Goal: Transaction & Acquisition: Purchase product/service

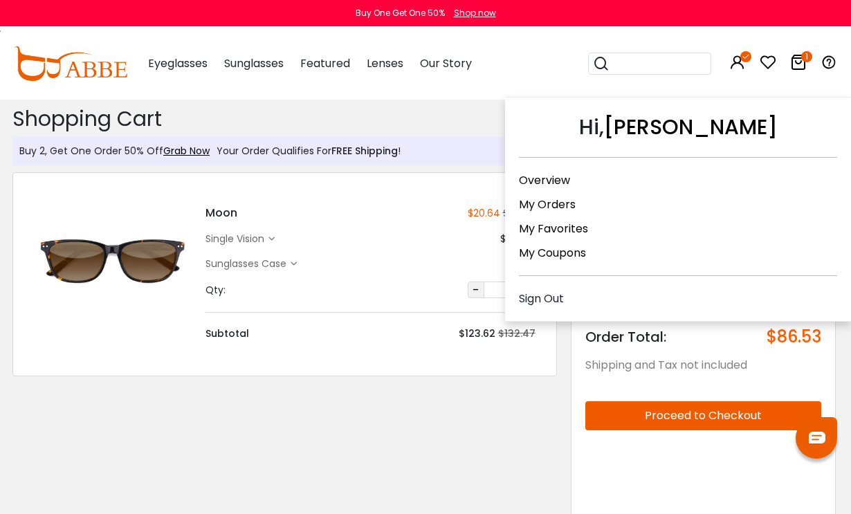
click at [565, 210] on link "My Orders" at bounding box center [547, 205] width 57 height 16
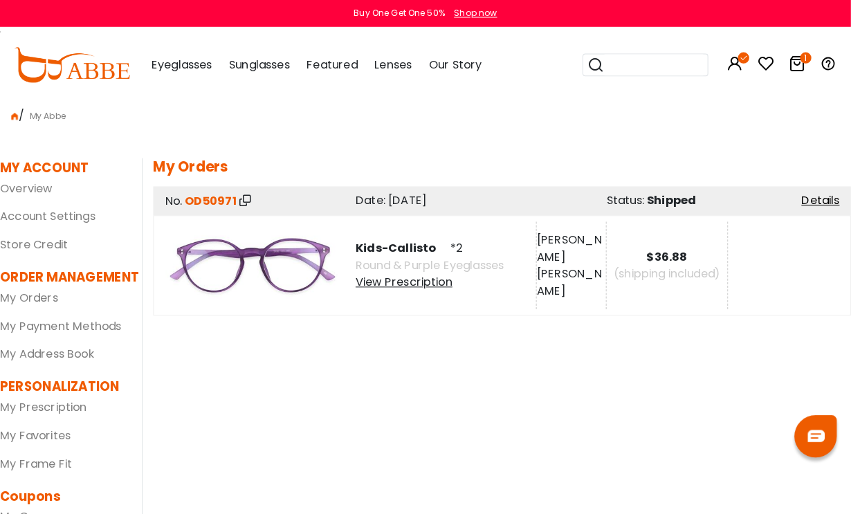
scroll to position [3, 0]
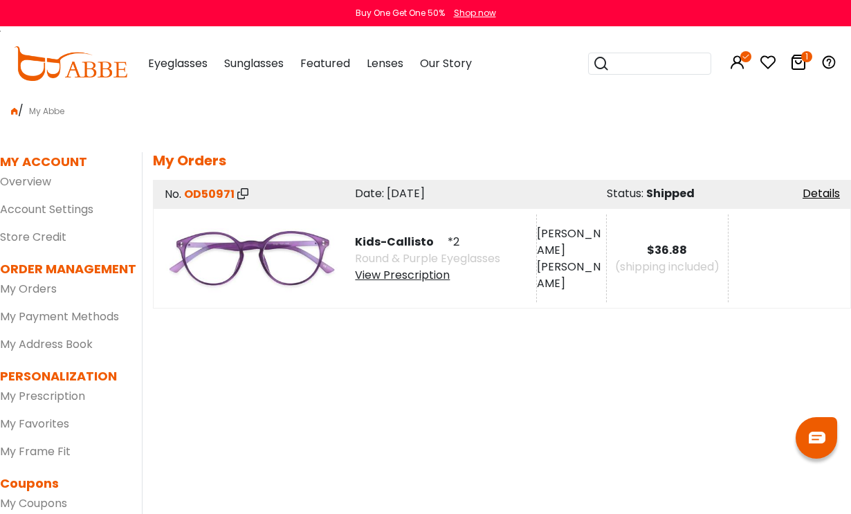
click at [437, 271] on div "View Prescription" at bounding box center [427, 275] width 145 height 17
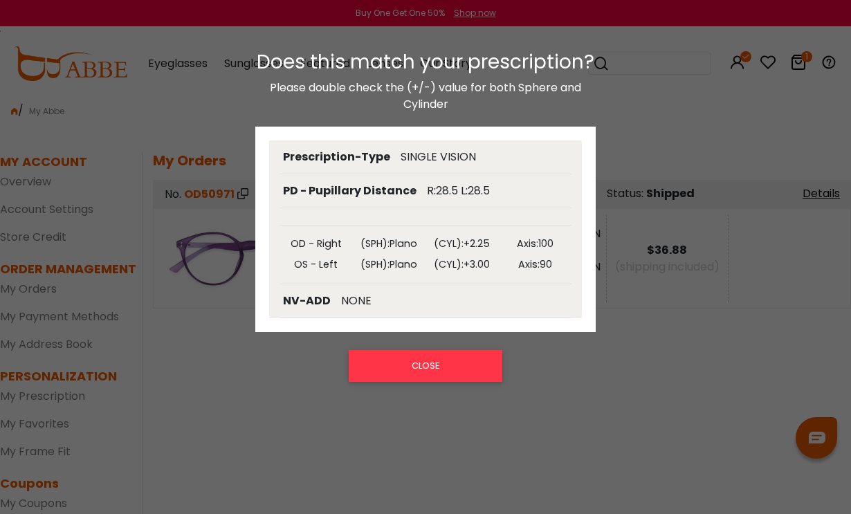
click at [446, 362] on button "CLOSE" at bounding box center [425, 366] width 153 height 32
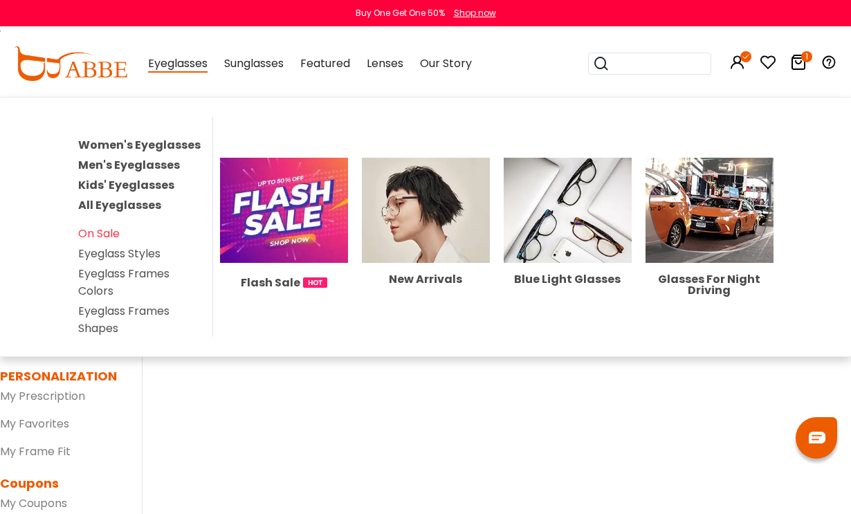
click at [154, 190] on link "Kids' Eyeglasses" at bounding box center [126, 185] width 96 height 16
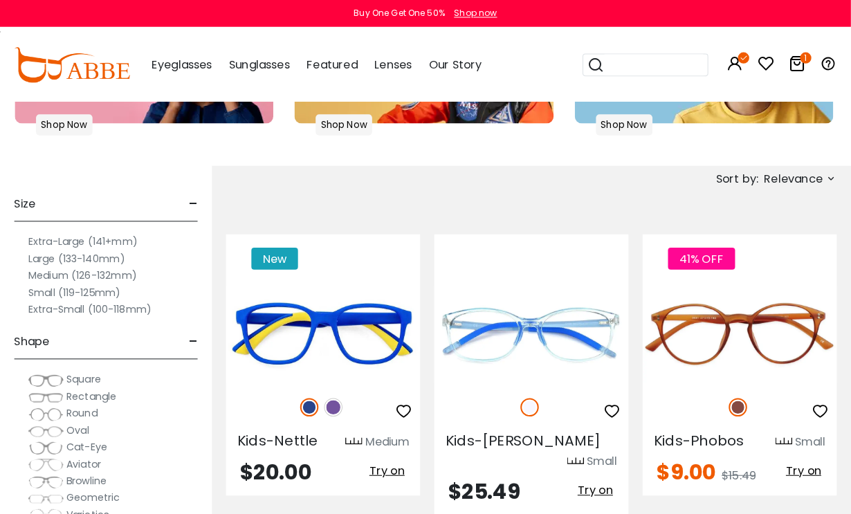
scroll to position [400, 0]
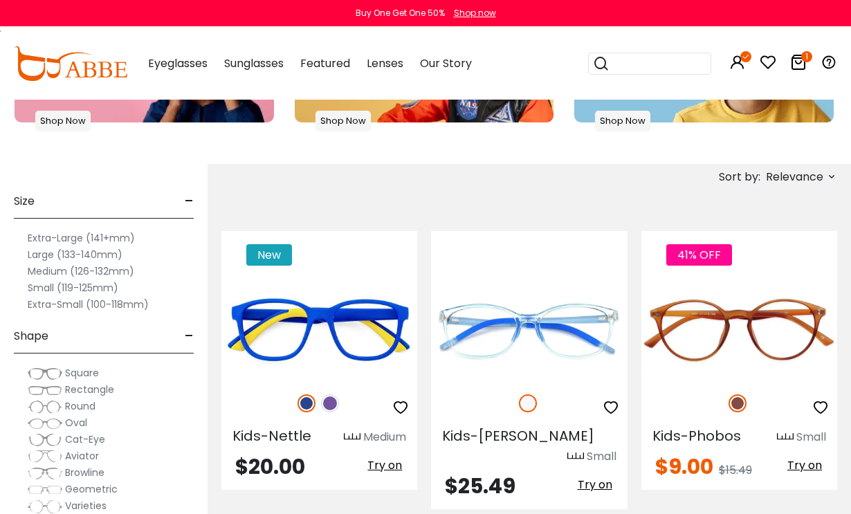
click at [35, 393] on img at bounding box center [45, 390] width 35 height 14
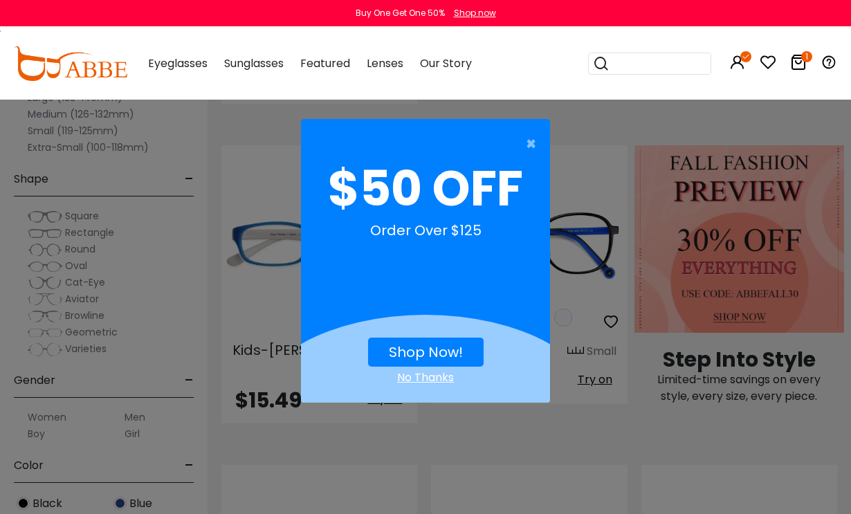
scroll to position [806, 0]
click at [536, 149] on span "×" at bounding box center [534, 144] width 17 height 28
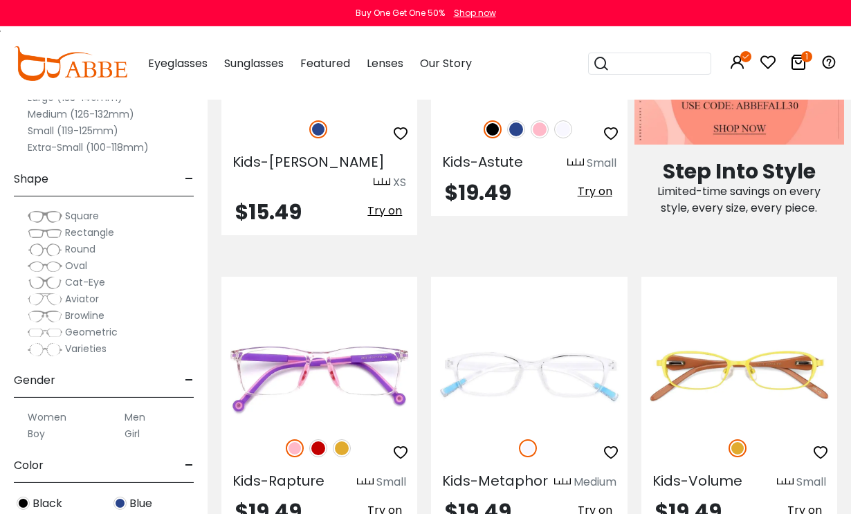
scroll to position [994, 0]
click at [0, 0] on img at bounding box center [0, 0] width 0 height 0
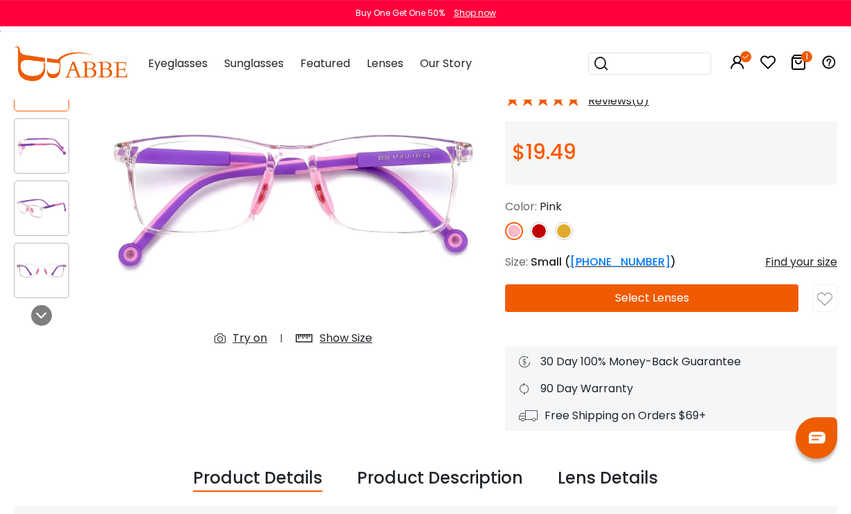
scroll to position [146, 0]
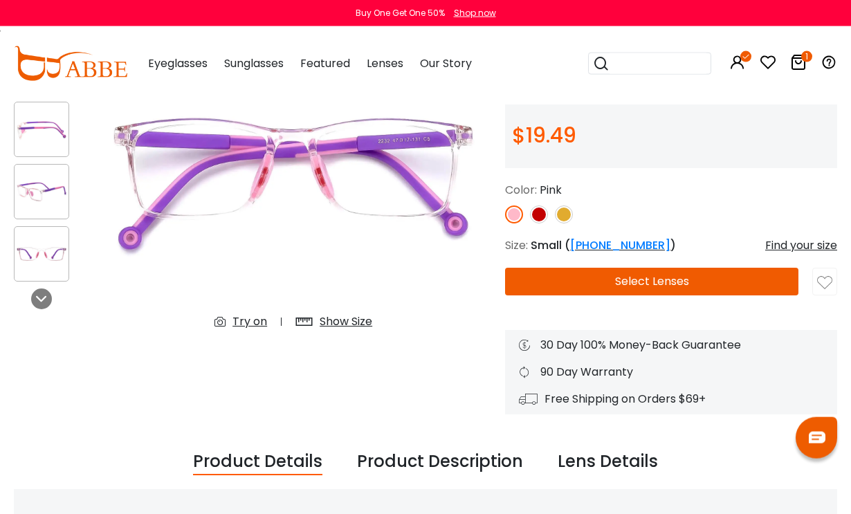
click at [659, 270] on button "Select Lenses" at bounding box center [651, 282] width 293 height 28
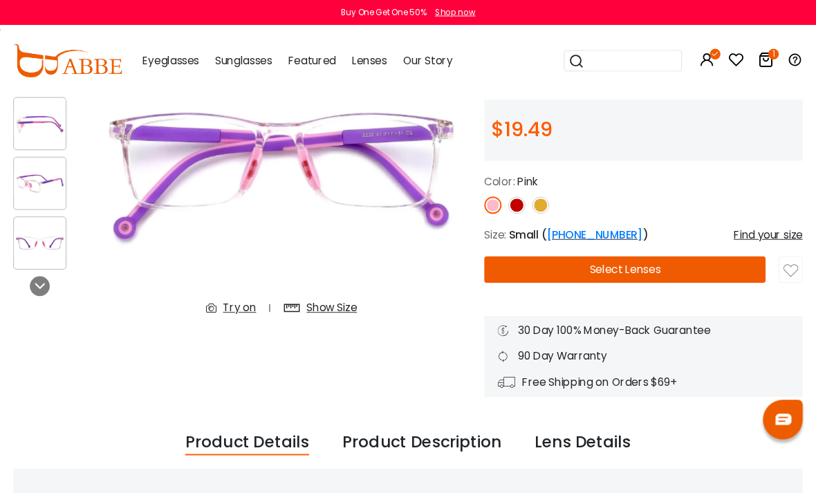
scroll to position [201, 1]
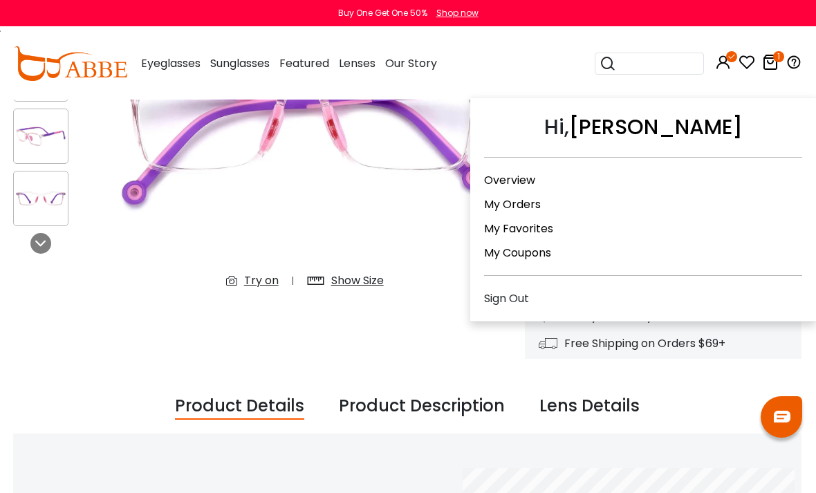
click at [530, 197] on link "My Orders" at bounding box center [512, 205] width 57 height 16
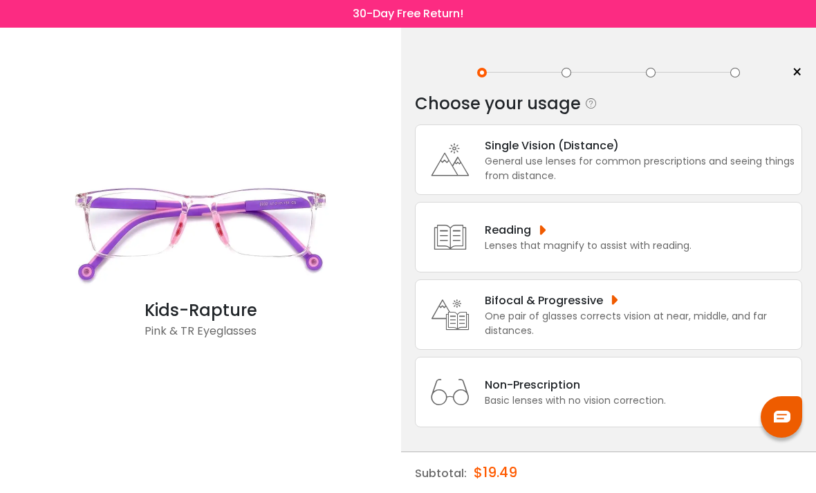
click at [624, 159] on div "General use lenses for common prescriptions and seeing things from distance." at bounding box center [640, 168] width 310 height 29
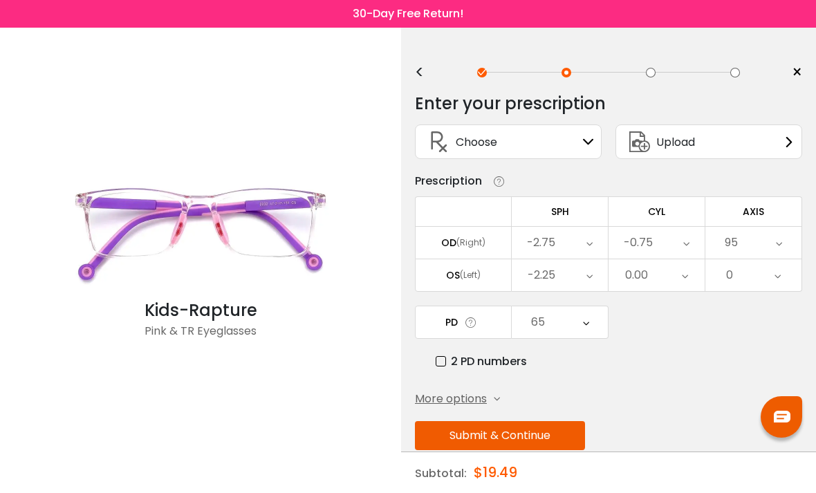
click at [585, 139] on icon at bounding box center [588, 141] width 11 height 11
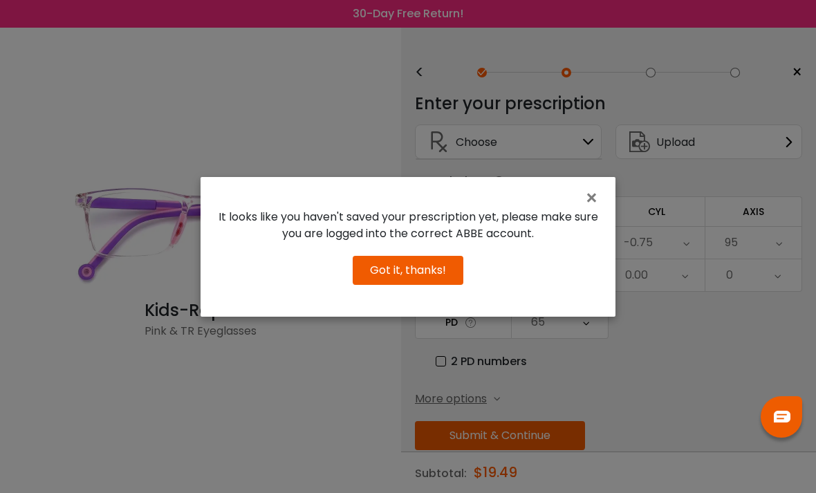
click at [607, 203] on div "× It looks like you haven't saved your prescription yet, please make sure you a…" at bounding box center [408, 247] width 415 height 140
click at [597, 208] on span "×" at bounding box center [595, 198] width 20 height 30
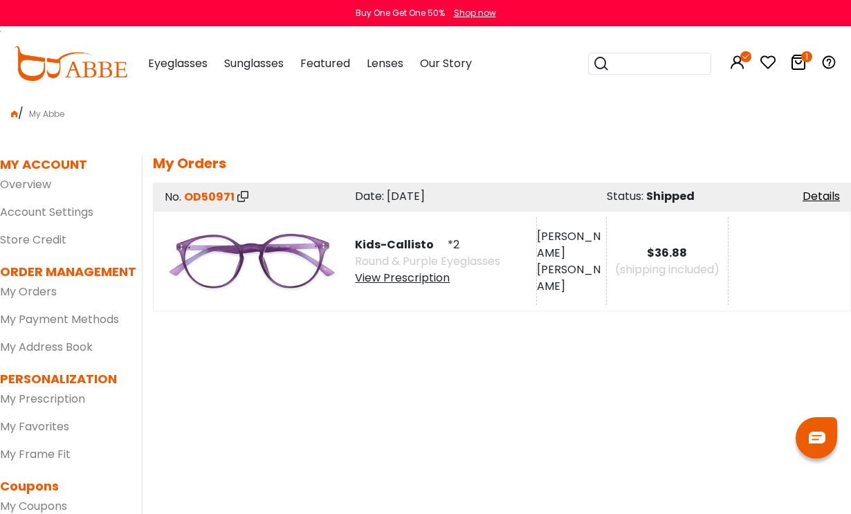
click at [427, 283] on div "View Prescription" at bounding box center [427, 278] width 145 height 17
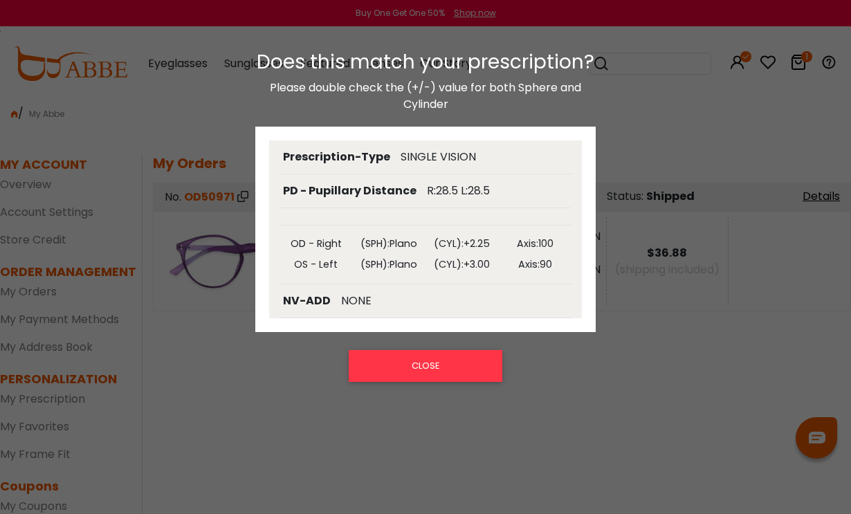
click at [453, 363] on button "CLOSE" at bounding box center [425, 366] width 153 height 32
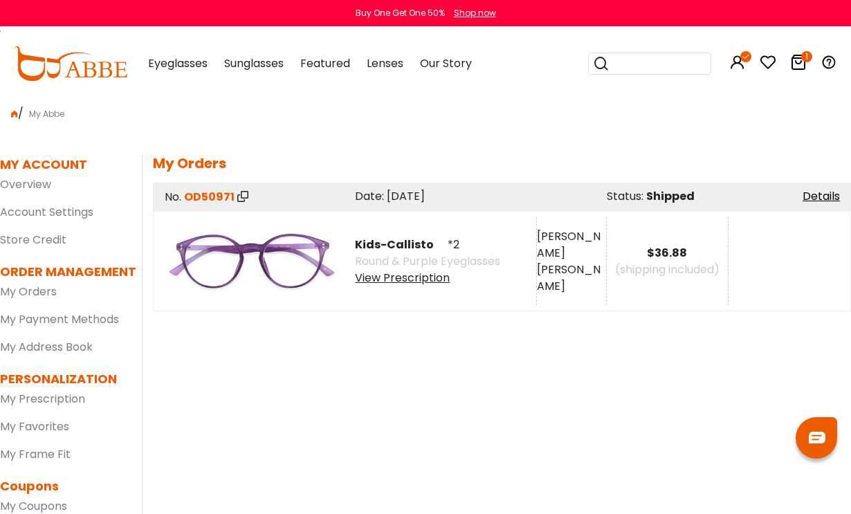
click at [401, 246] on span "Kids-Callisto" at bounding box center [400, 245] width 90 height 16
click at [394, 250] on span "Kids-Callisto" at bounding box center [400, 245] width 90 height 16
click at [819, 197] on link "Details" at bounding box center [821, 196] width 37 height 16
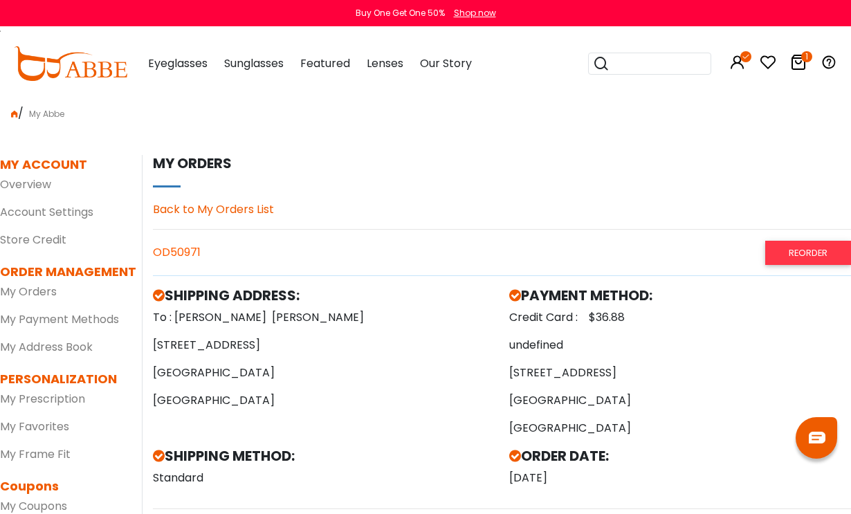
click at [798, 255] on link "Reorder" at bounding box center [808, 253] width 86 height 24
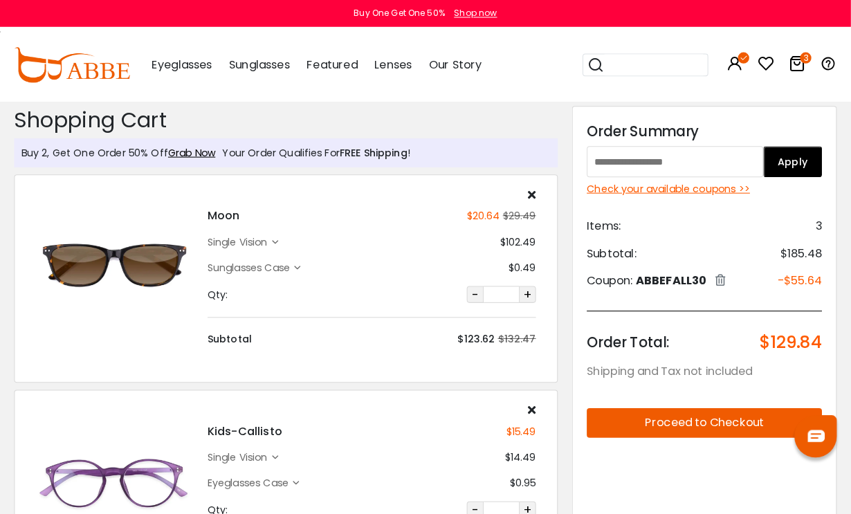
scroll to position [3, 0]
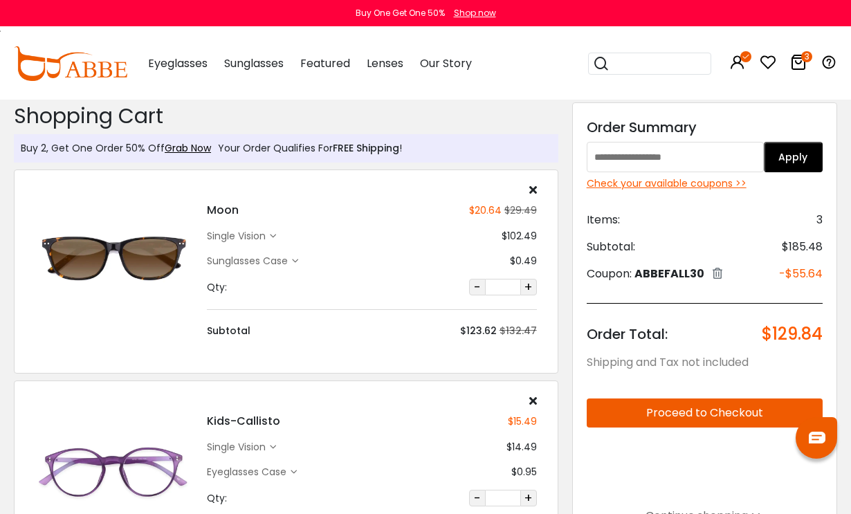
click at [527, 196] on div "Moon $20.64 $29.49 single vision $102.49 -" at bounding box center [371, 261] width 343 height 154
click at [539, 185] on div "Moon $20.64 $29.49 single vision $102.49 -" at bounding box center [371, 261] width 343 height 154
click at [533, 185] on icon at bounding box center [533, 189] width 8 height 11
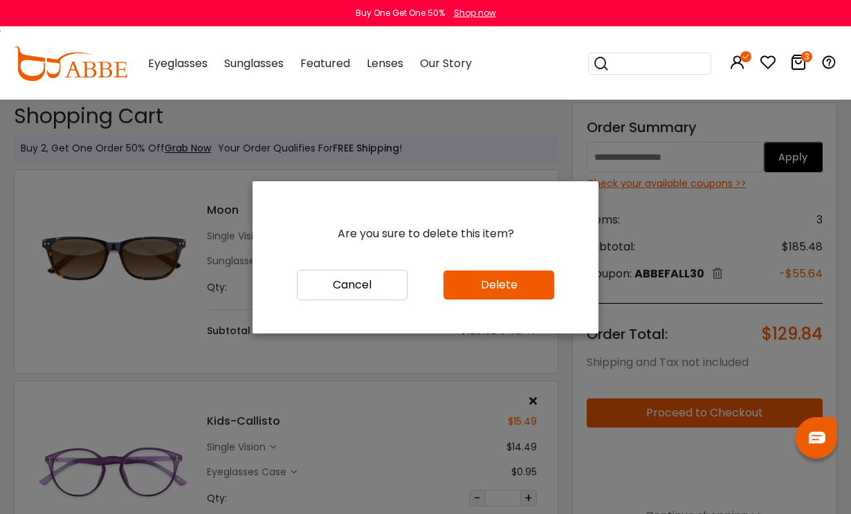
click at [506, 300] on button "Delete" at bounding box center [499, 285] width 111 height 29
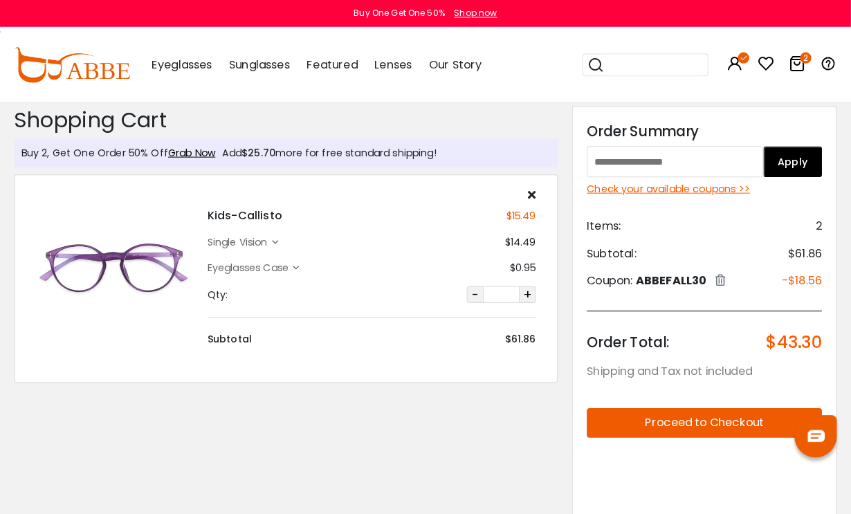
scroll to position [3, 0]
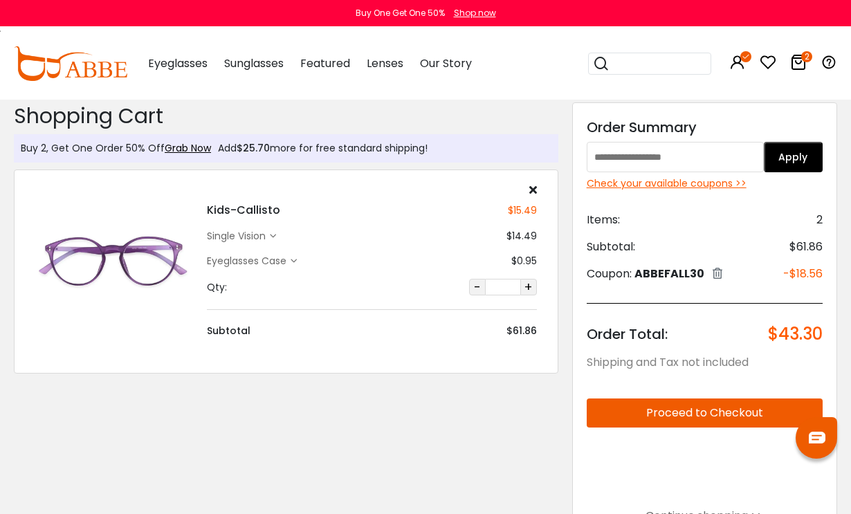
click at [705, 183] on div "Check your available coupons >>" at bounding box center [705, 183] width 236 height 15
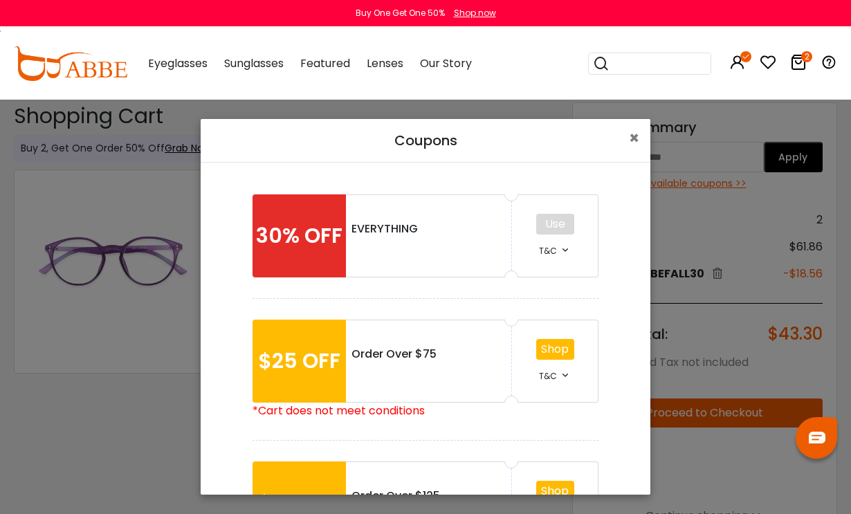
scroll to position [0, 0]
click at [640, 133] on button "×" at bounding box center [634, 138] width 33 height 39
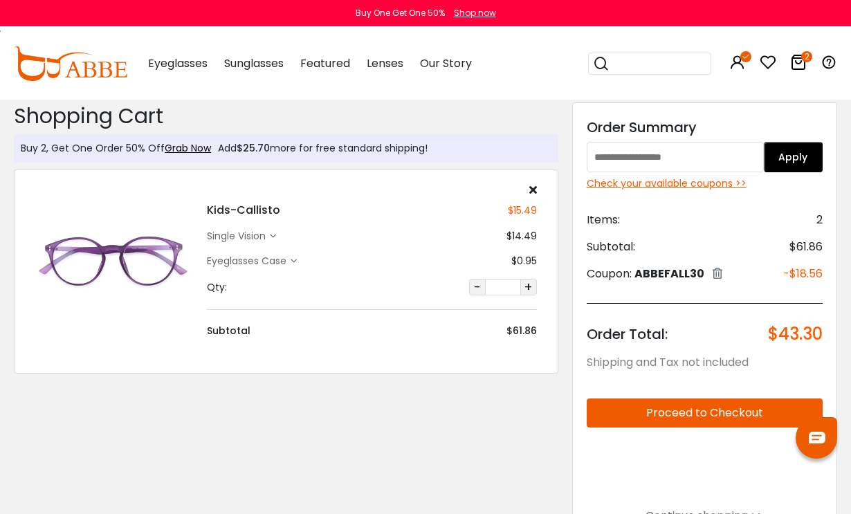
click at [671, 414] on button "Proceed to Checkout" at bounding box center [705, 413] width 236 height 29
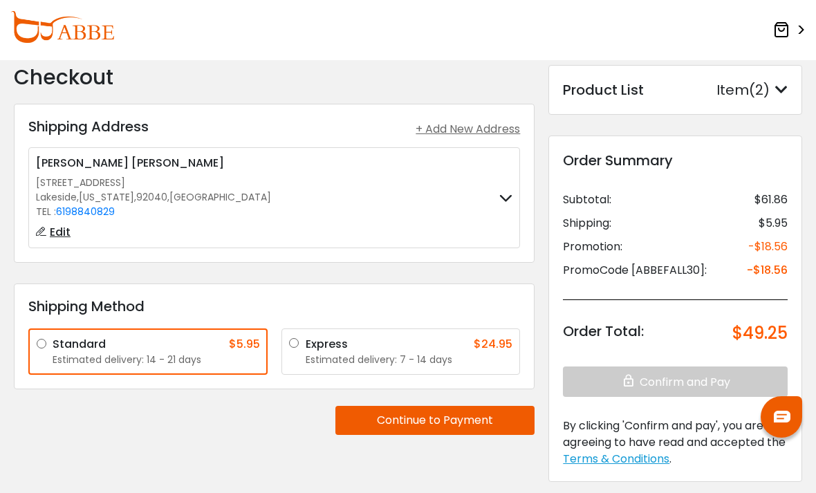
scroll to position [25, 0]
click at [471, 419] on button "Continue to Payment" at bounding box center [435, 421] width 199 height 29
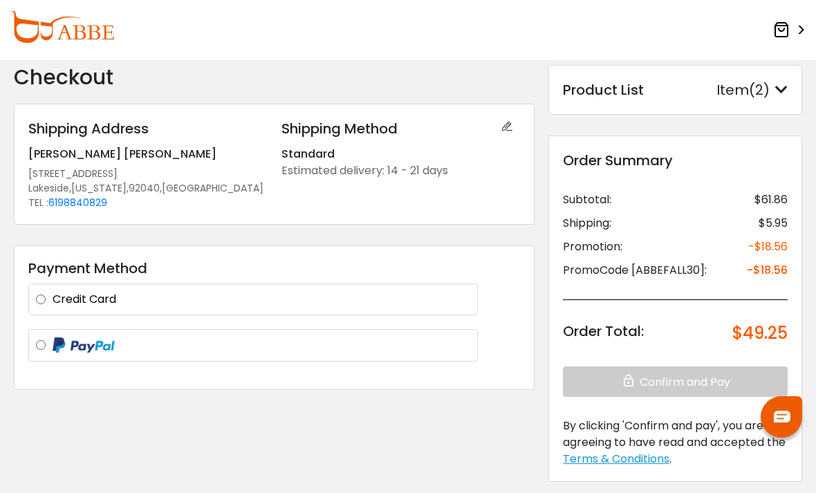
click at [53, 295] on label "Credit Card" at bounding box center [262, 299] width 418 height 17
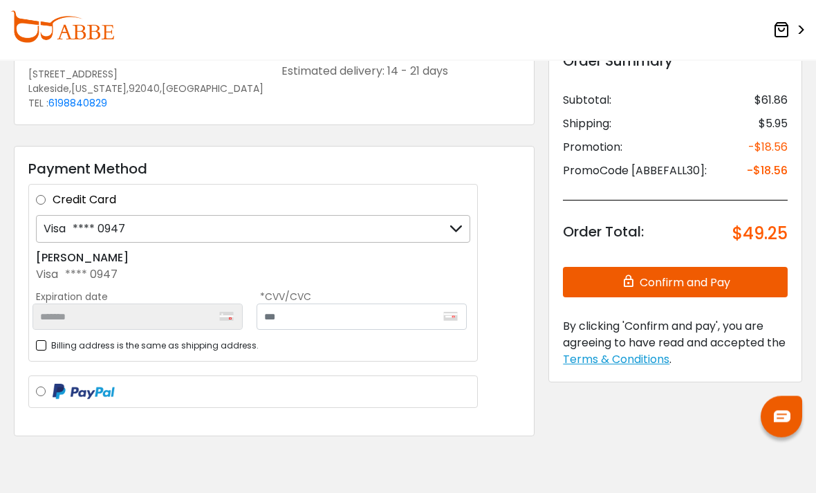
scroll to position [125, 0]
click at [679, 278] on button "Confirm and Pay" at bounding box center [675, 282] width 225 height 30
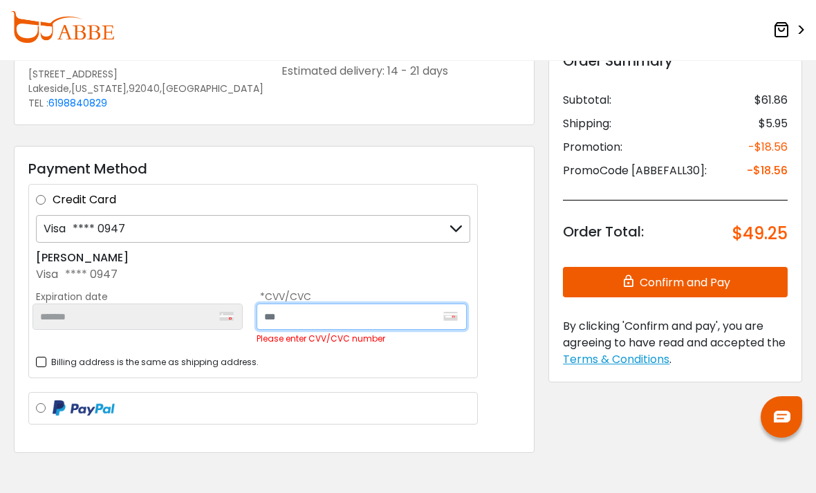
click at [351, 310] on input "text" at bounding box center [362, 317] width 210 height 26
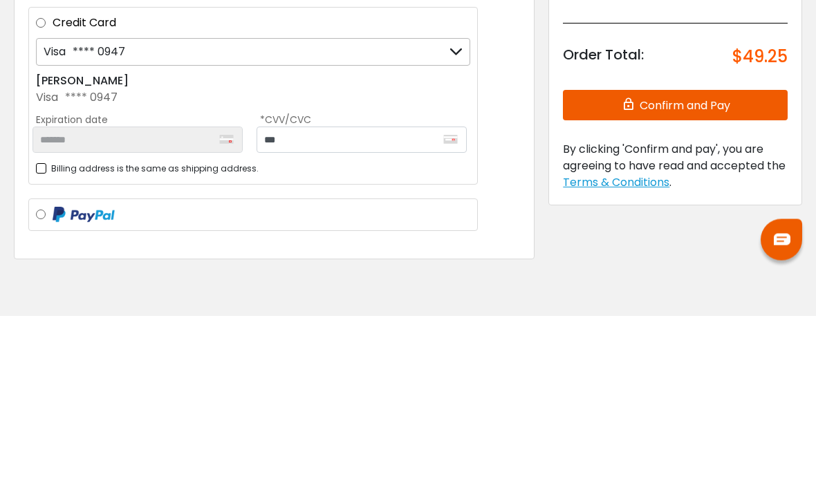
scroll to position [127, 0]
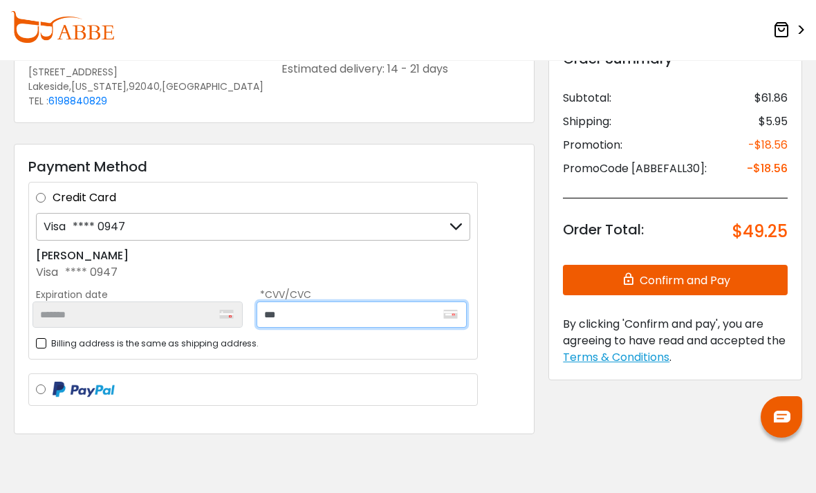
type input "***"
click at [693, 278] on button "Confirm and Pay" at bounding box center [675, 280] width 225 height 30
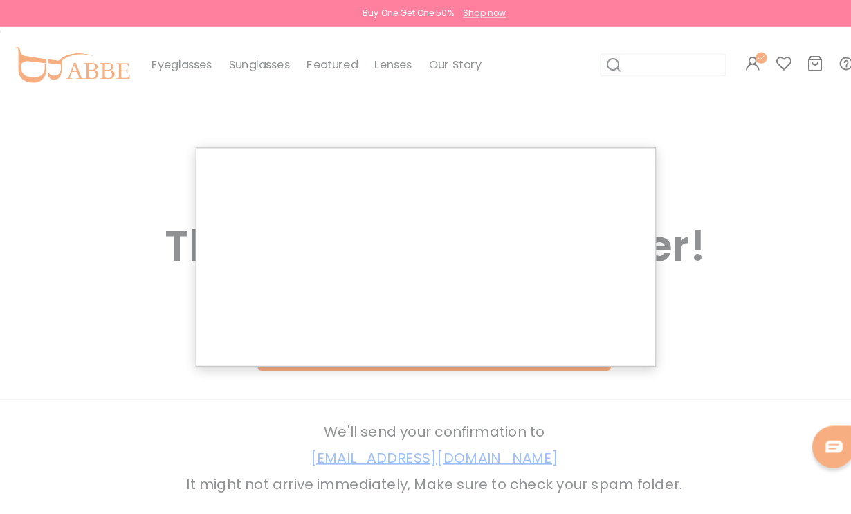
scroll to position [3, 0]
